Goal: Task Accomplishment & Management: Complete application form

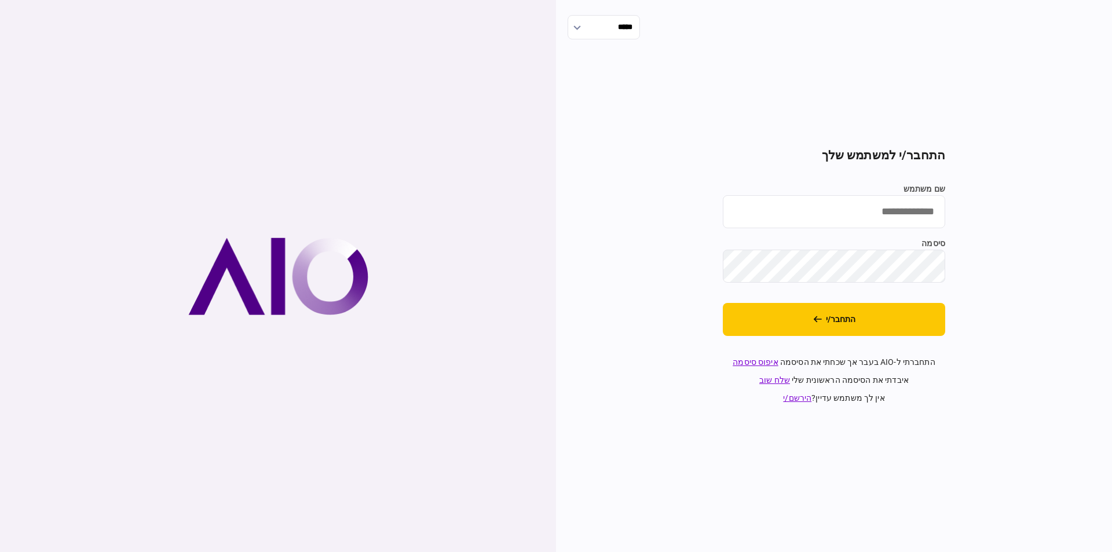
type input "********"
click at [1052, 291] on div "***** התחבר/י למשתמש שלך שם משתמש ******** סיסמה התחבר/י התחברתי ל-AIO בעבר אך …" at bounding box center [834, 276] width 556 height 552
click at [902, 324] on button "התחבר/י" at bounding box center [834, 319] width 222 height 33
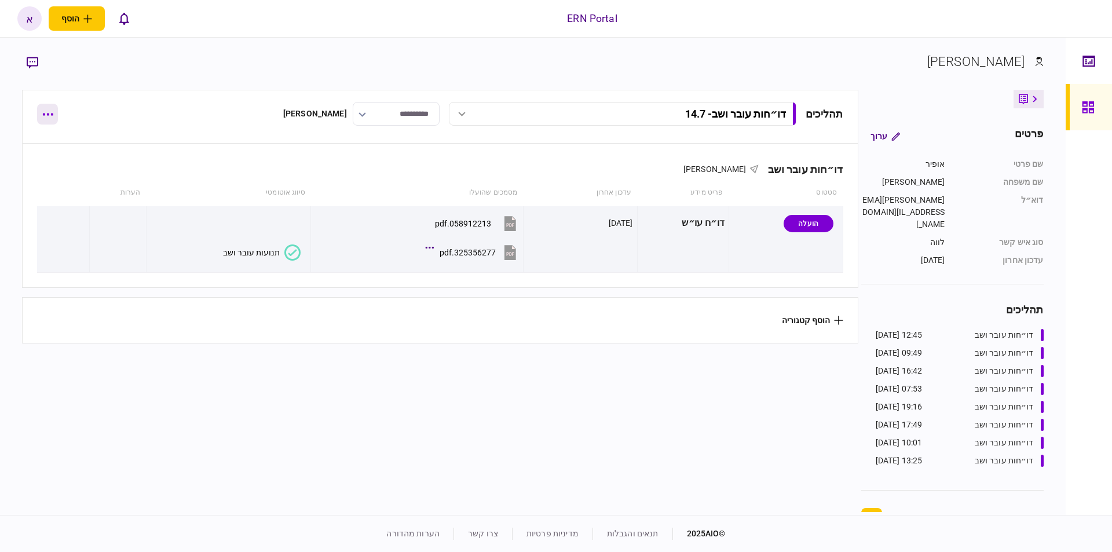
click at [41, 111] on button "button" at bounding box center [47, 114] width 21 height 21
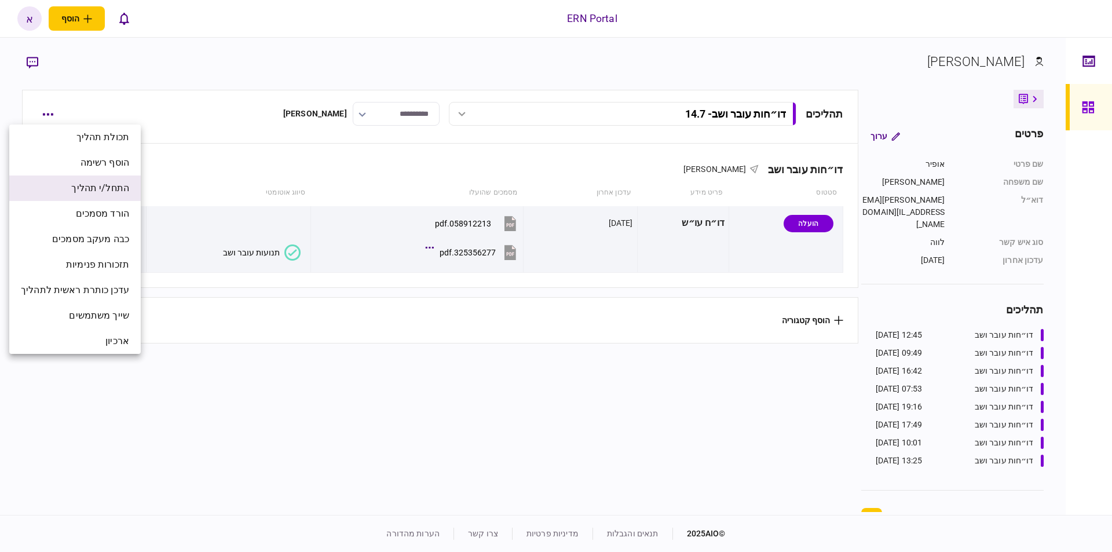
click at [94, 194] on span "התחל/י תהליך" at bounding box center [100, 188] width 58 height 14
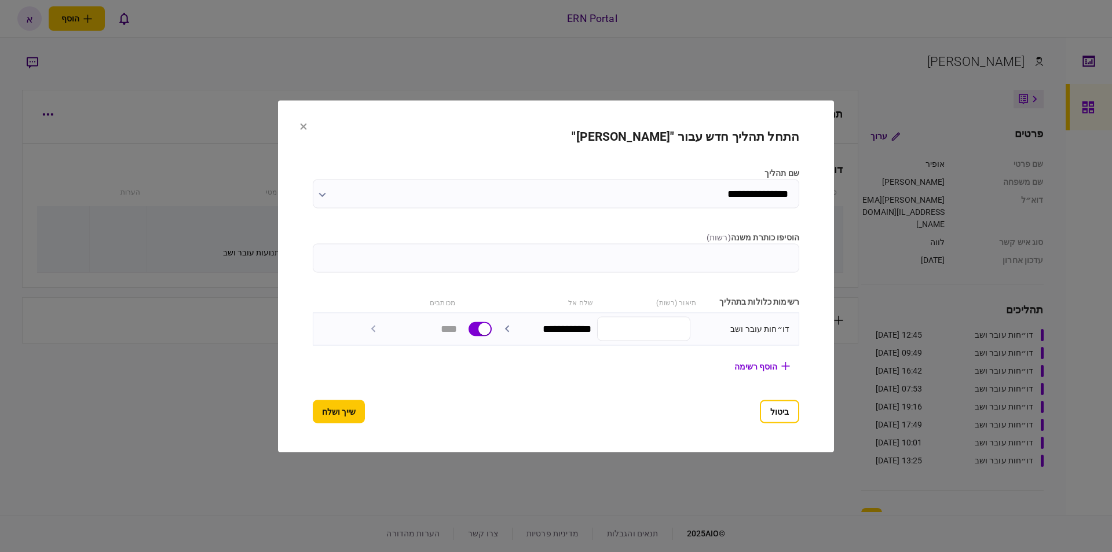
click at [632, 262] on input "הוסיפו כותרת משנה ( רשות )" at bounding box center [556, 257] width 487 height 29
type input "******"
click at [325, 409] on button "שייך ושלח" at bounding box center [339, 411] width 52 height 23
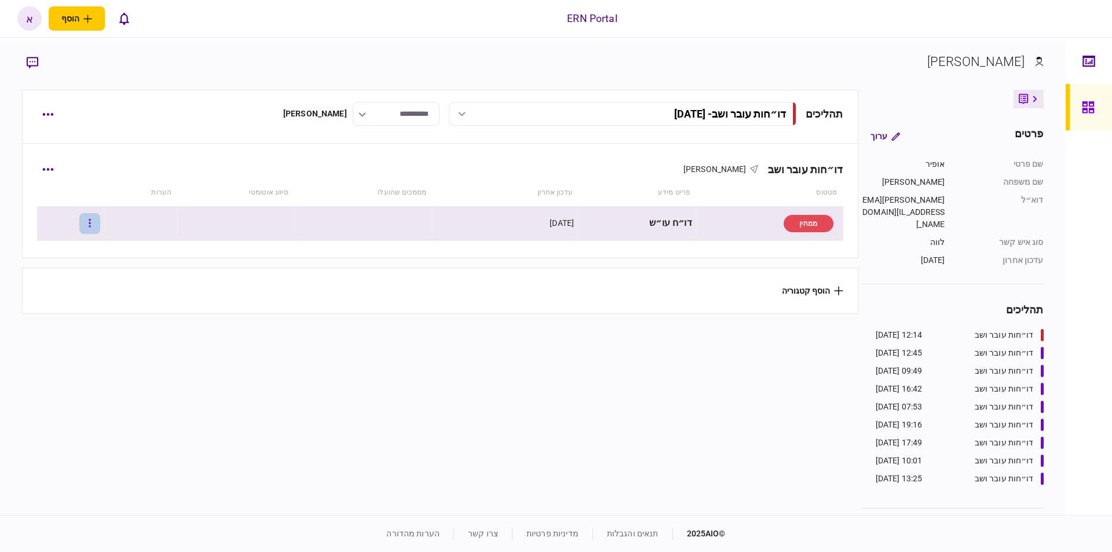
click at [100, 222] on button "button" at bounding box center [89, 223] width 21 height 21
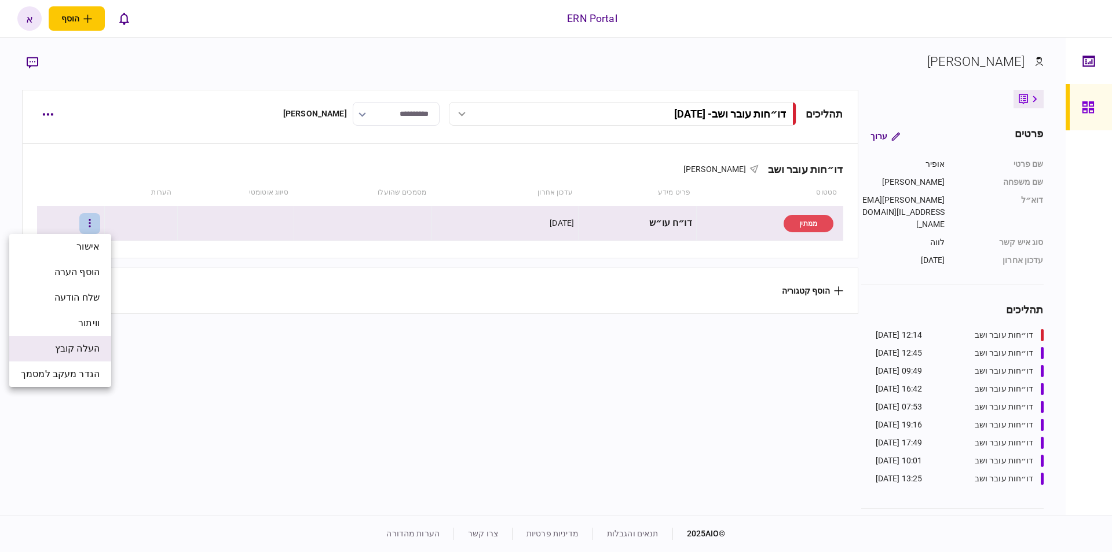
click at [94, 346] on span "העלה קובץ" at bounding box center [77, 349] width 45 height 14
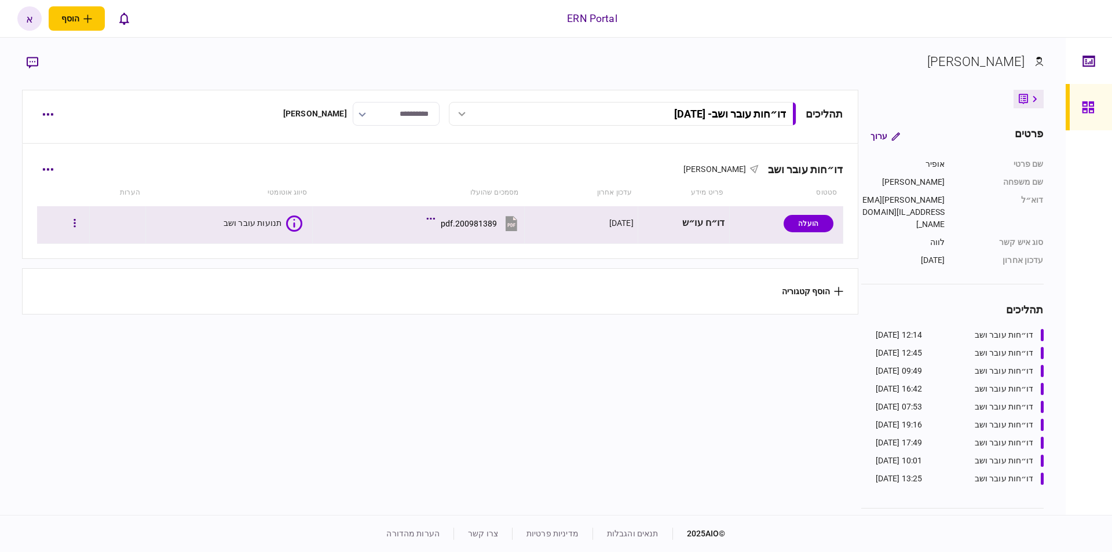
click at [298, 225] on icon at bounding box center [294, 224] width 16 height 16
click at [288, 223] on icon at bounding box center [294, 224] width 16 height 16
click at [288, 222] on text "2/3" at bounding box center [292, 224] width 9 height 8
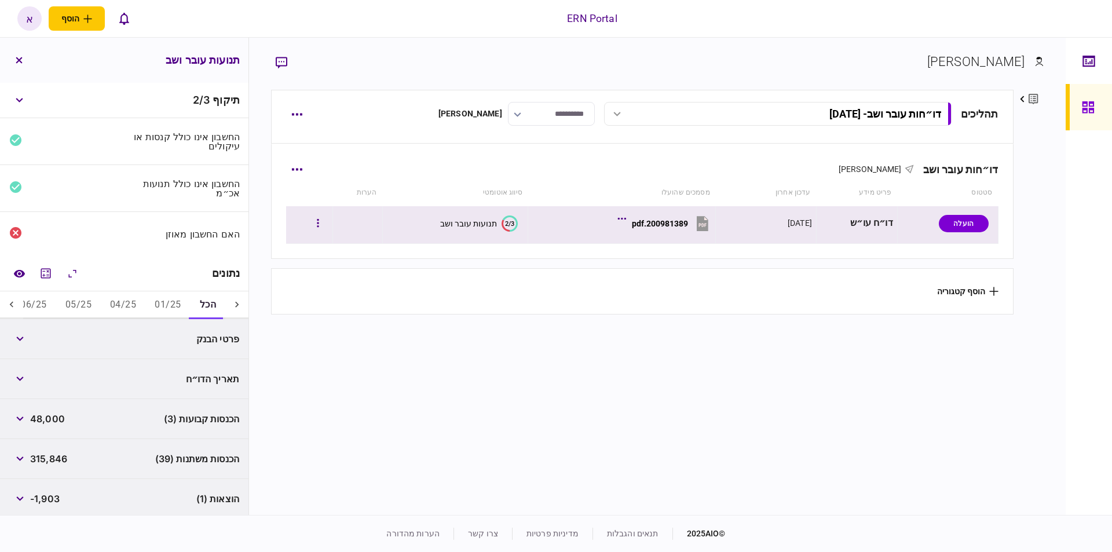
click at [509, 220] on text "2/3" at bounding box center [509, 224] width 9 height 8
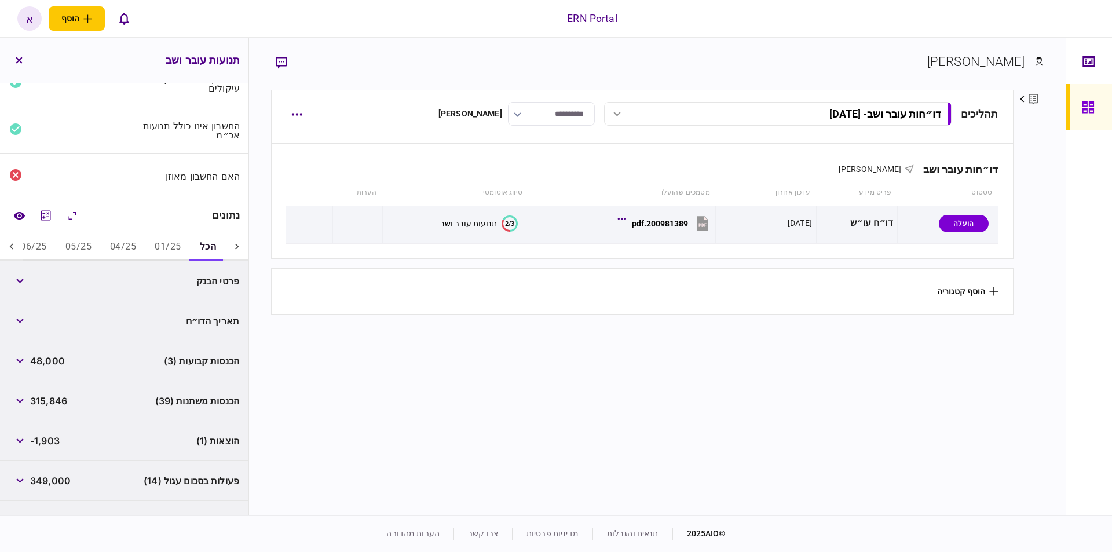
scroll to position [116, 0]
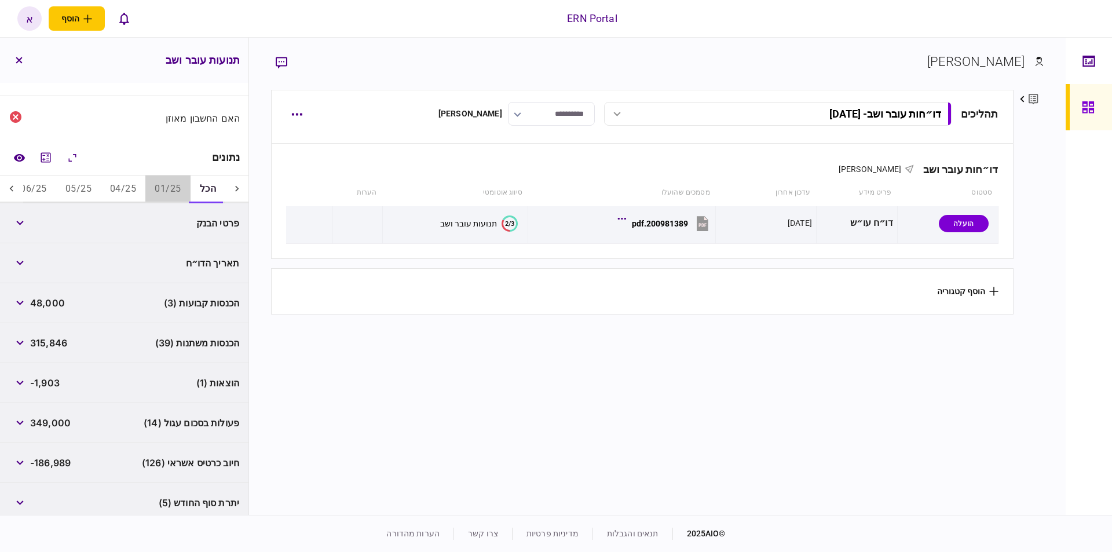
click at [173, 182] on button "01/25" at bounding box center [167, 190] width 45 height 28
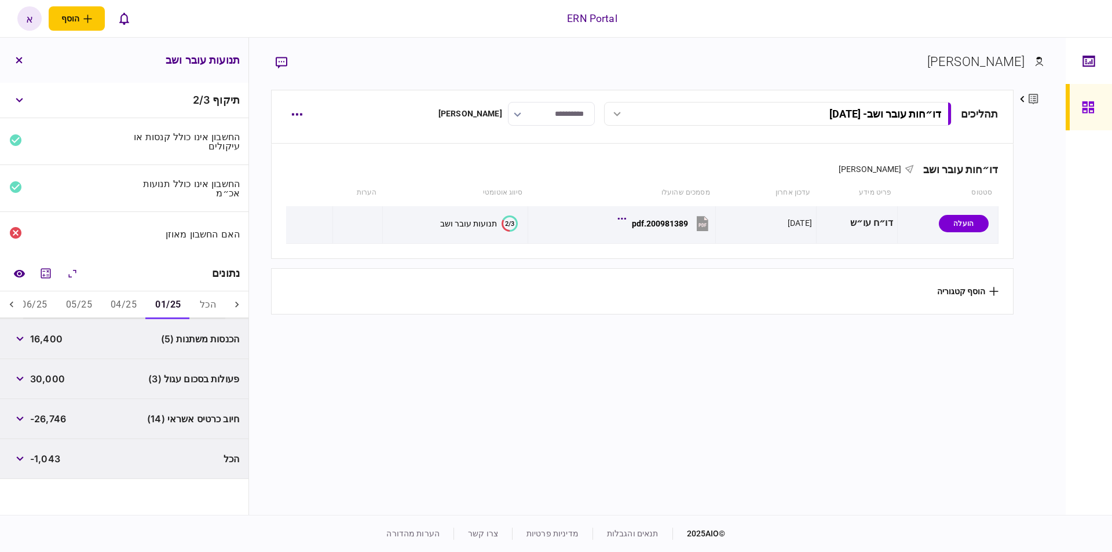
scroll to position [0, 0]
click at [24, 340] on icon "button" at bounding box center [20, 339] width 8 height 5
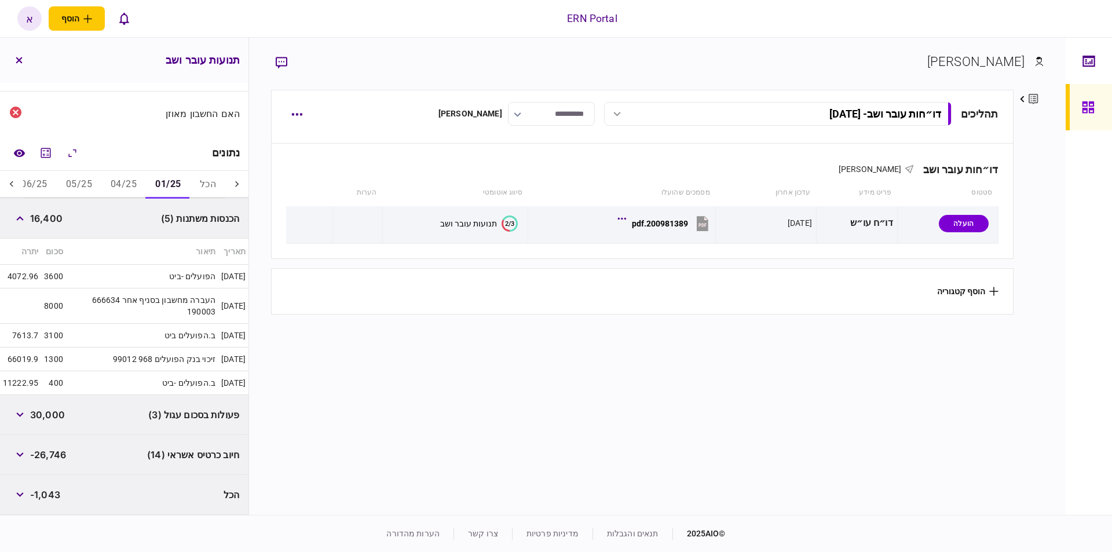
scroll to position [63, 0]
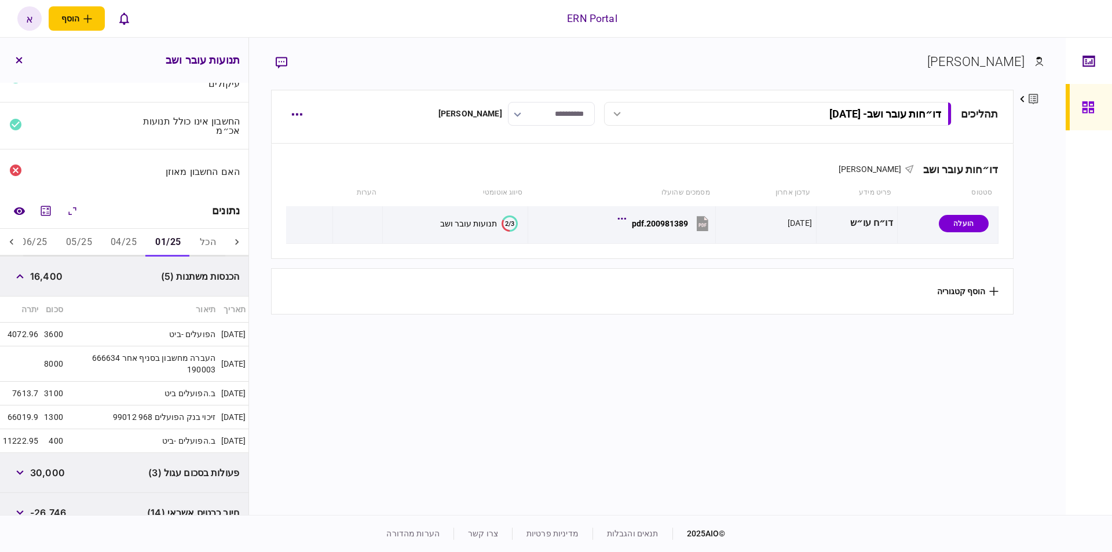
click at [129, 474] on div "פעולות בסכום עגול (3) 30,000" at bounding box center [124, 473] width 249 height 40
click at [23, 472] on icon "button" at bounding box center [20, 472] width 8 height 5
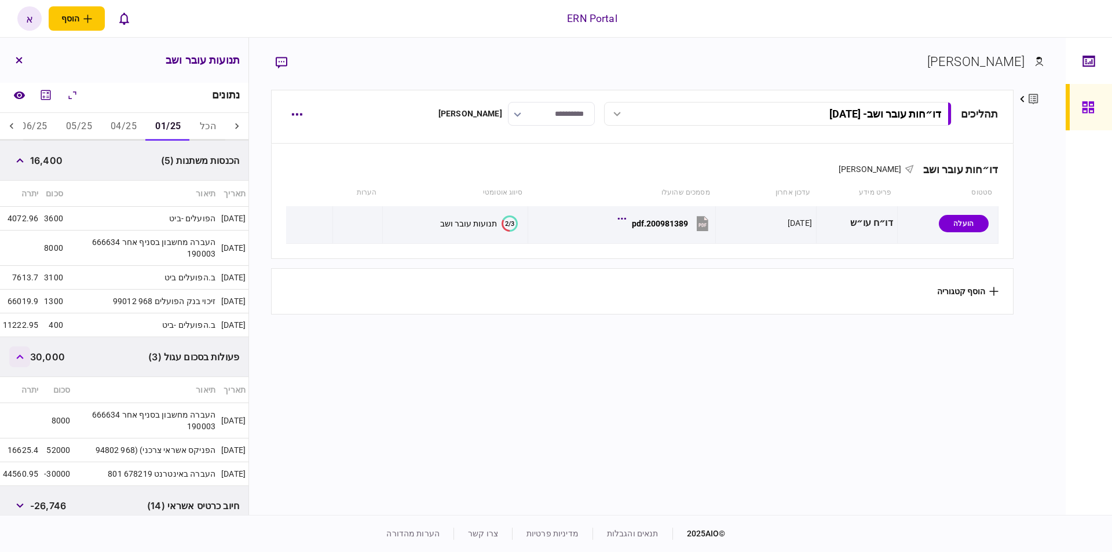
click at [20, 355] on icon "button" at bounding box center [20, 357] width 8 height 5
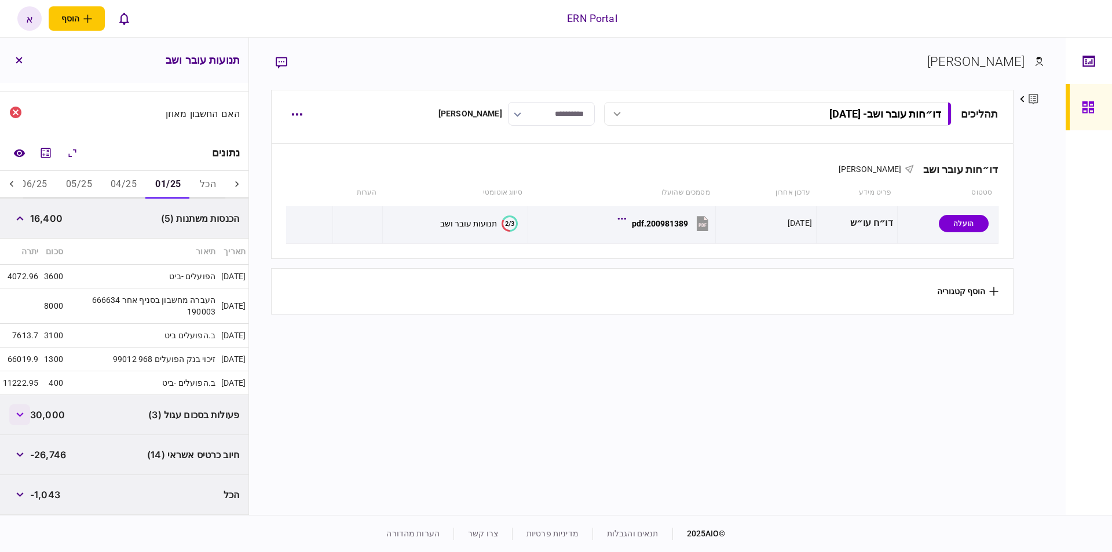
scroll to position [121, 0]
click at [17, 181] on icon at bounding box center [12, 184] width 12 height 12
click at [215, 184] on button "05/25" at bounding box center [224, 185] width 45 height 28
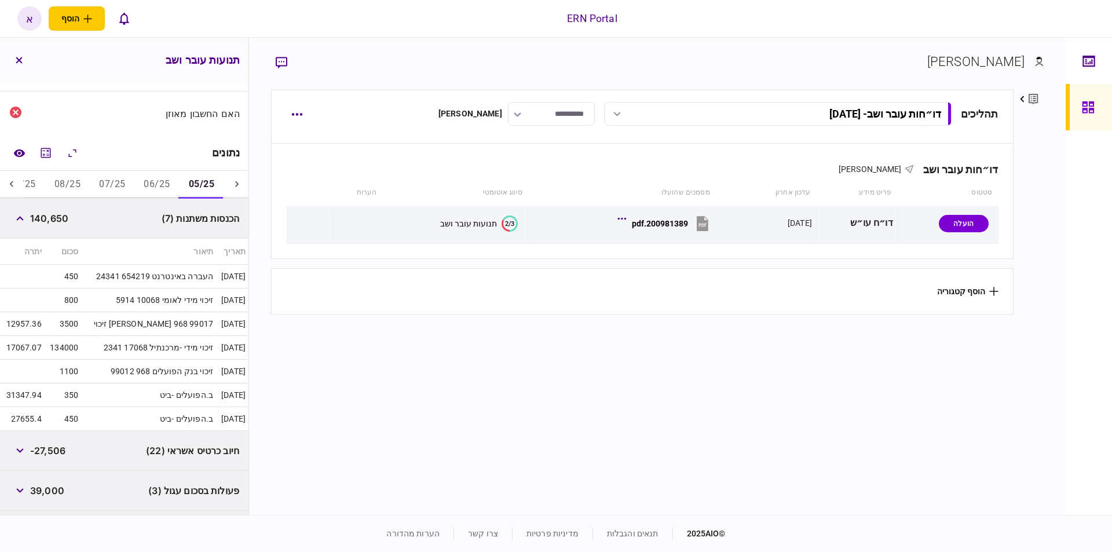
scroll to position [5, 0]
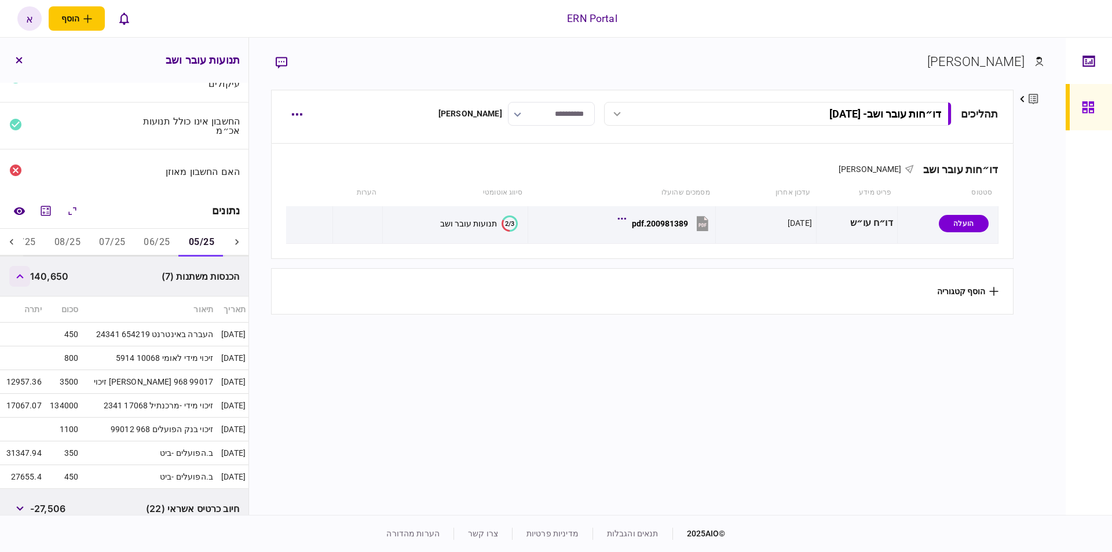
click at [19, 276] on icon "button" at bounding box center [20, 276] width 8 height 5
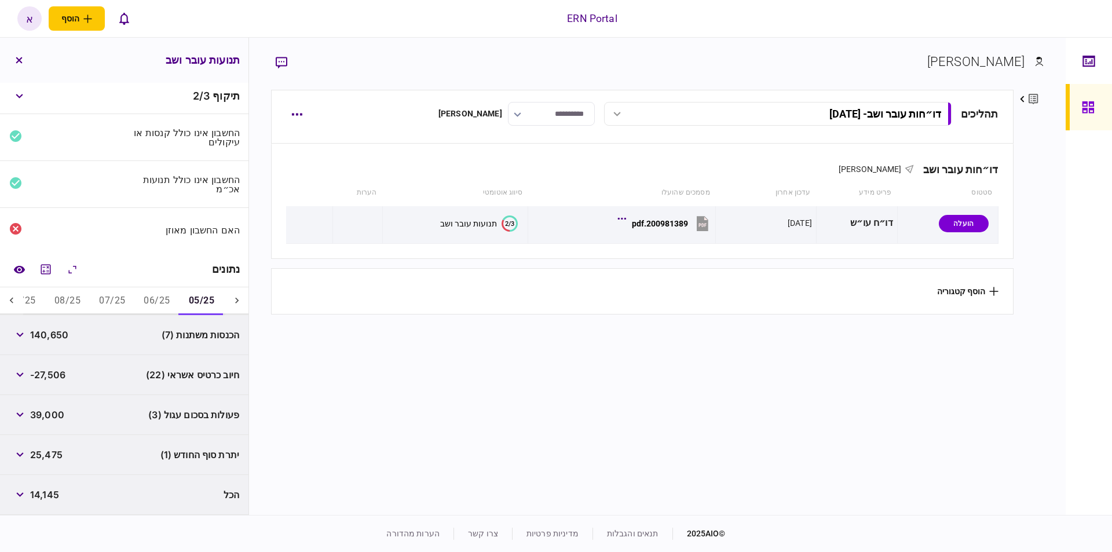
scroll to position [4, 0]
click at [26, 406] on button "button" at bounding box center [19, 414] width 21 height 21
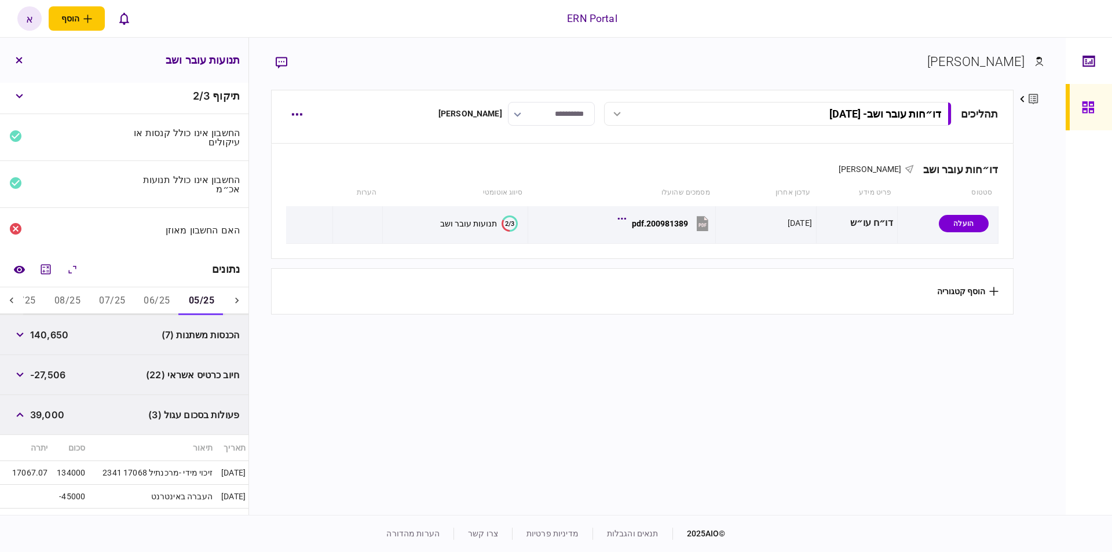
scroll to position [62, 0]
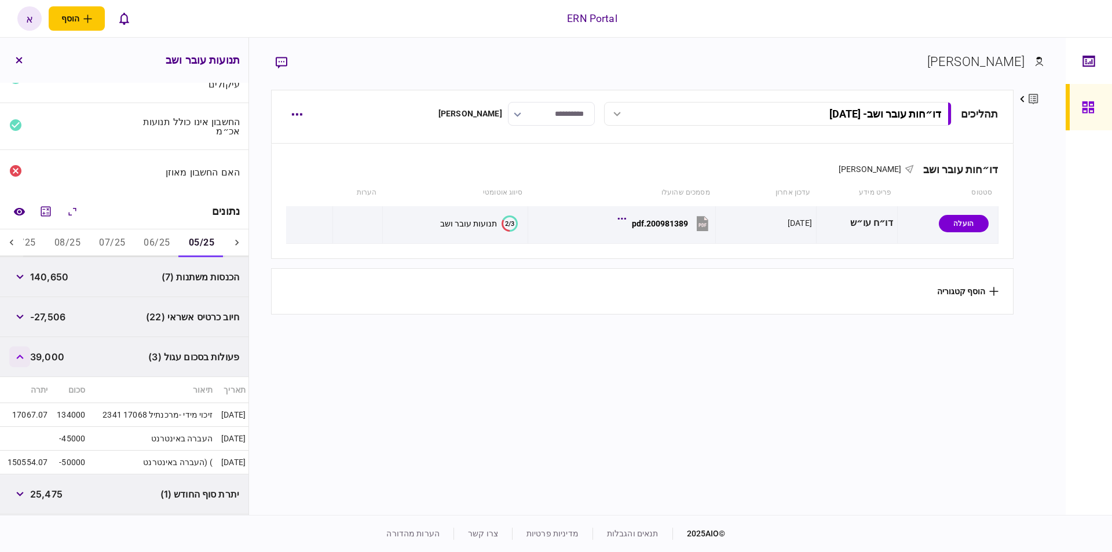
click at [23, 356] on icon "button" at bounding box center [19, 357] width 7 height 5
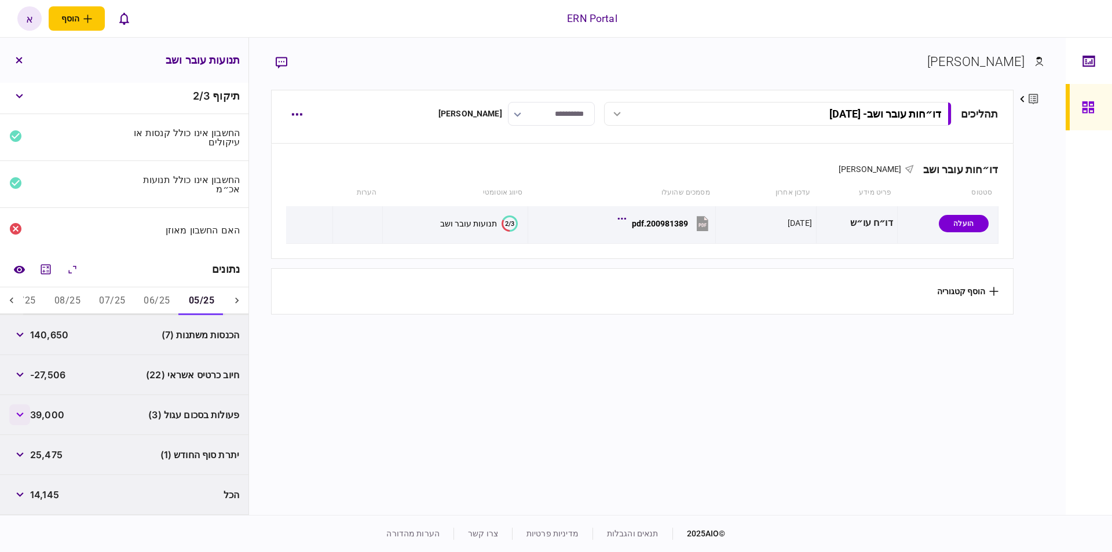
scroll to position [4, 0]
